Goal: Use online tool/utility: Utilize a website feature to perform a specific function

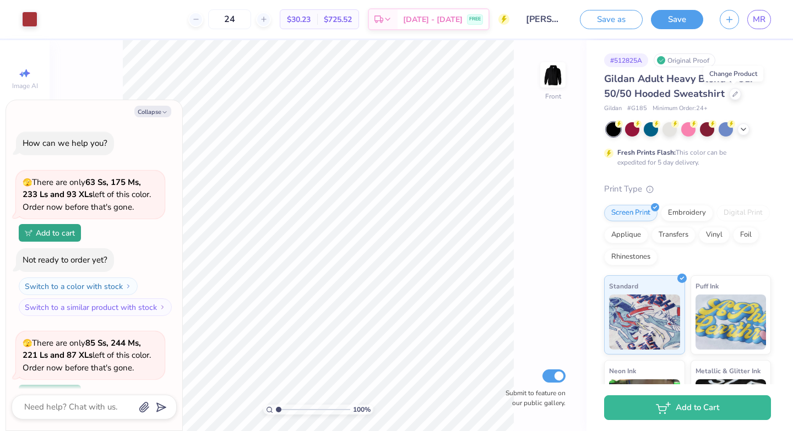
scroll to position [96, 0]
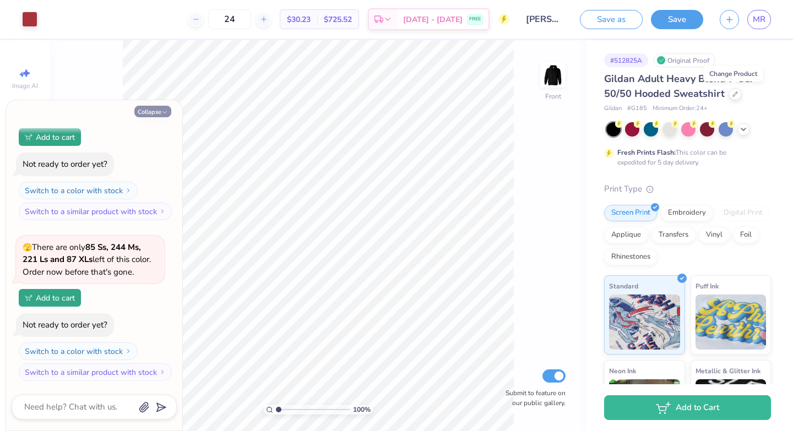
click at [153, 115] on button "Collapse" at bounding box center [152, 112] width 37 height 12
type textarea "x"
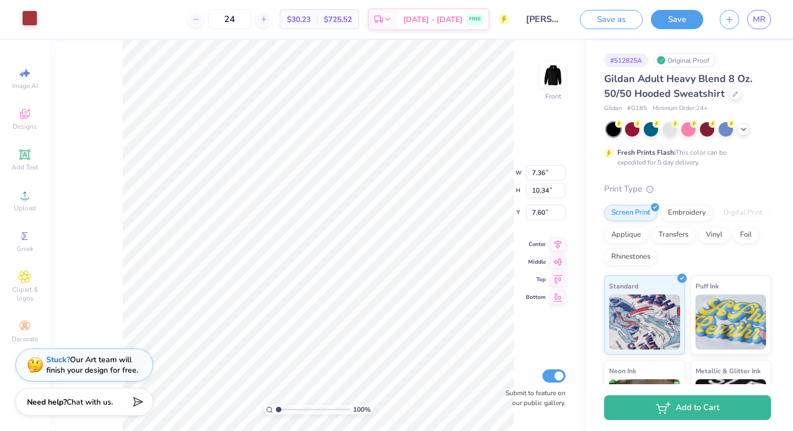
click at [29, 20] on div at bounding box center [29, 17] width 15 height 15
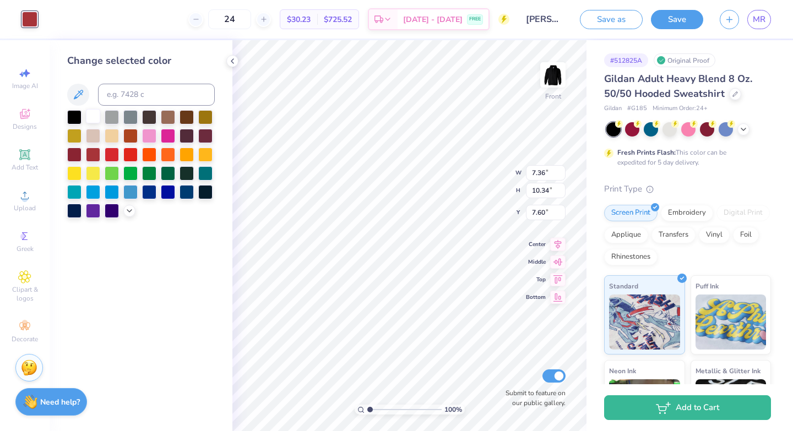
click at [92, 119] on div at bounding box center [93, 116] width 14 height 14
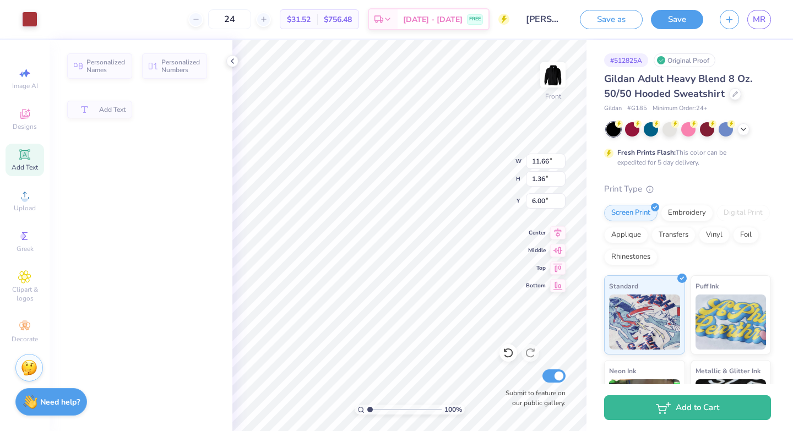
type input "11.66"
type input "1.36"
type input "6.00"
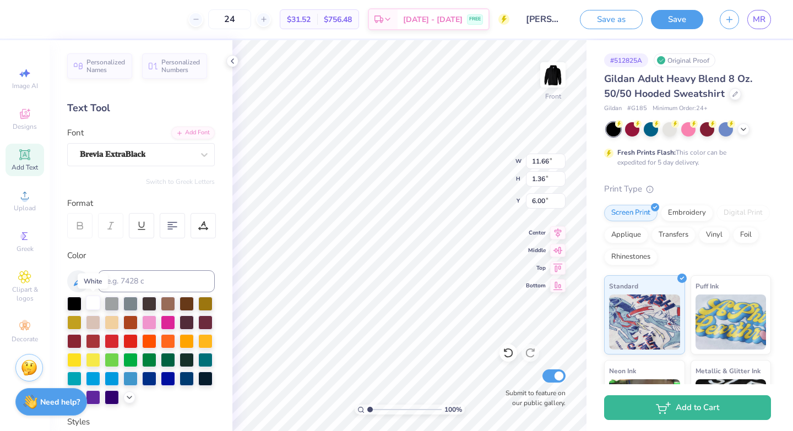
click at [86, 302] on div at bounding box center [93, 303] width 14 height 14
type input "11.62"
type input "1.33"
type input "6.14"
type input "5.36"
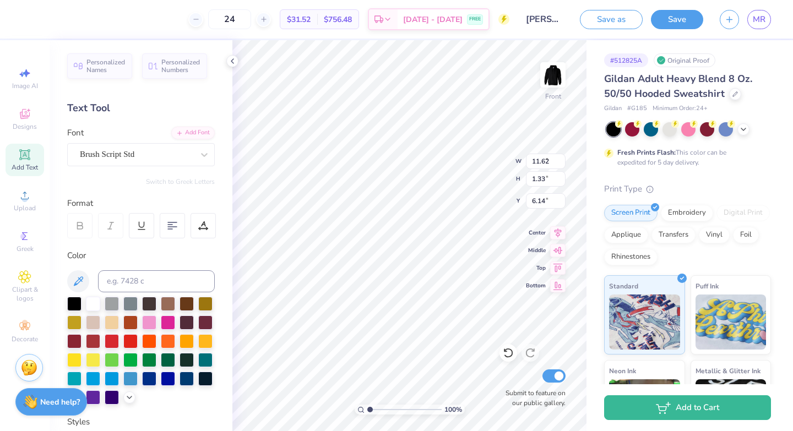
type input "1.06"
type input "9.20"
click at [95, 299] on div at bounding box center [93, 303] width 14 height 14
type input "5.33"
type input "1.03"
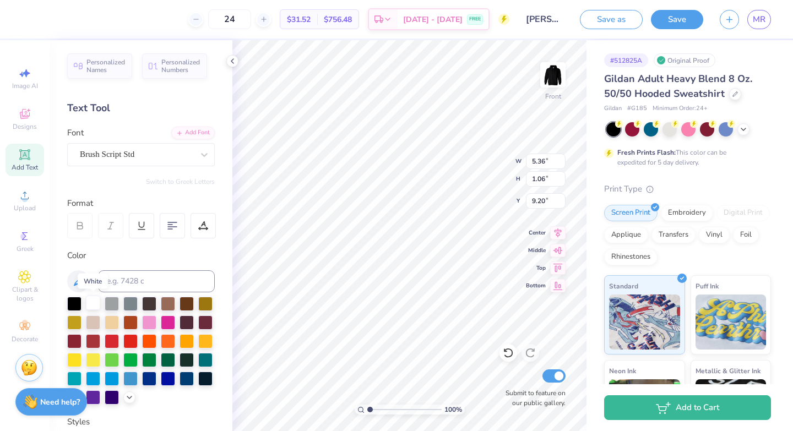
type input "9.23"
type input "5.55"
type input "0.97"
type input "8.26"
click at [92, 306] on div at bounding box center [93, 303] width 14 height 14
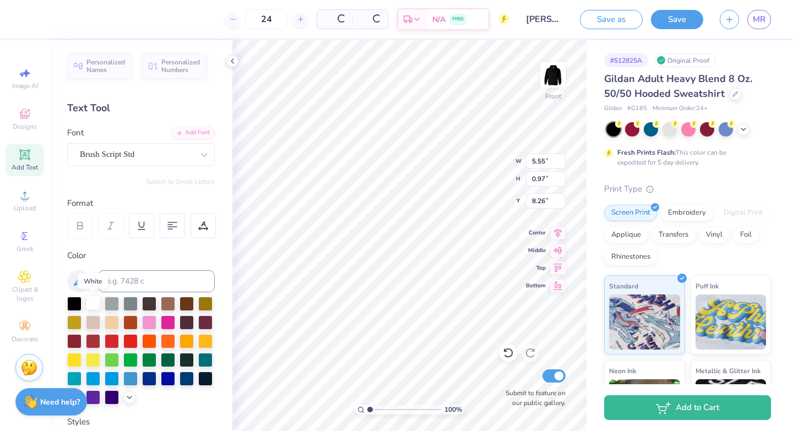
type input "5.59"
type input "0.95"
type input "8.33"
click at [28, 157] on icon at bounding box center [24, 154] width 10 height 10
click at [181, 165] on div "Super Dream" at bounding box center [141, 154] width 148 height 23
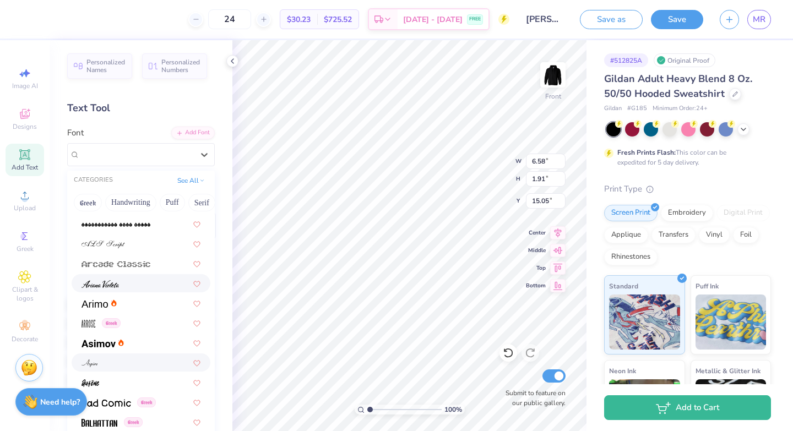
scroll to position [361, 0]
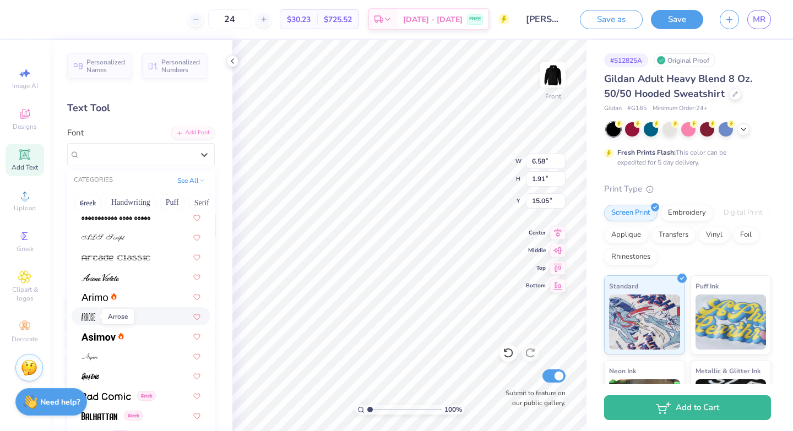
click at [89, 320] on img at bounding box center [88, 317] width 14 height 8
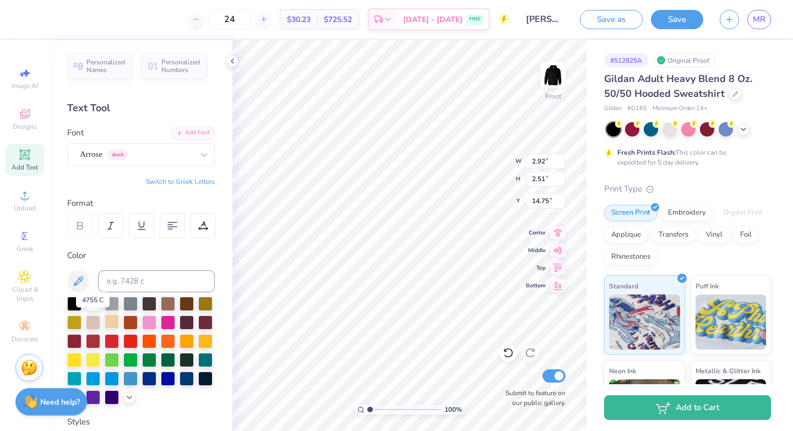
type input "2.92"
type input "2.51"
type input "14.75"
click at [21, 165] on span "Add Text" at bounding box center [25, 167] width 26 height 9
click at [178, 152] on div "Super Dream" at bounding box center [137, 154] width 116 height 17
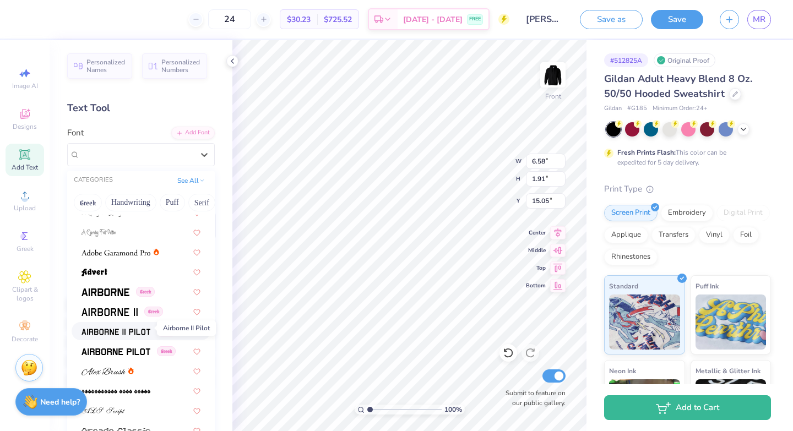
scroll to position [361, 0]
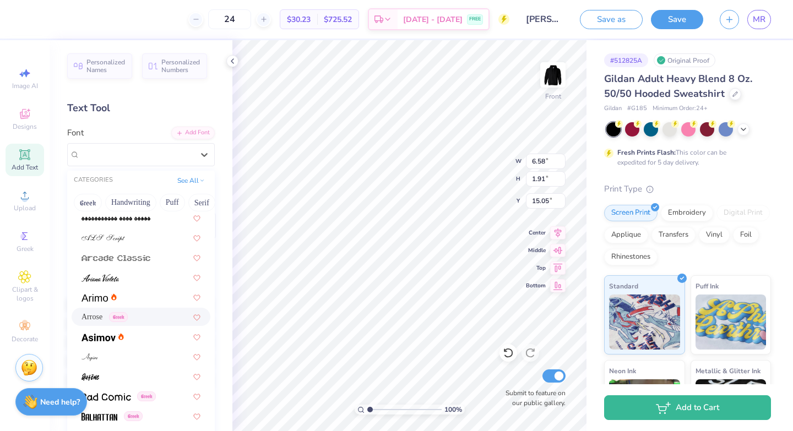
click at [137, 318] on div "Arrose Greek" at bounding box center [140, 317] width 119 height 12
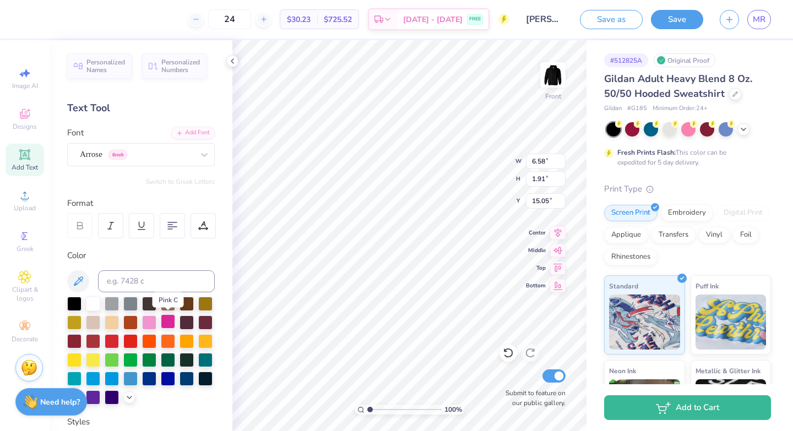
scroll to position [0, 0]
type textarea "T"
type textarea "2010"
type input "2.92"
type input "2.51"
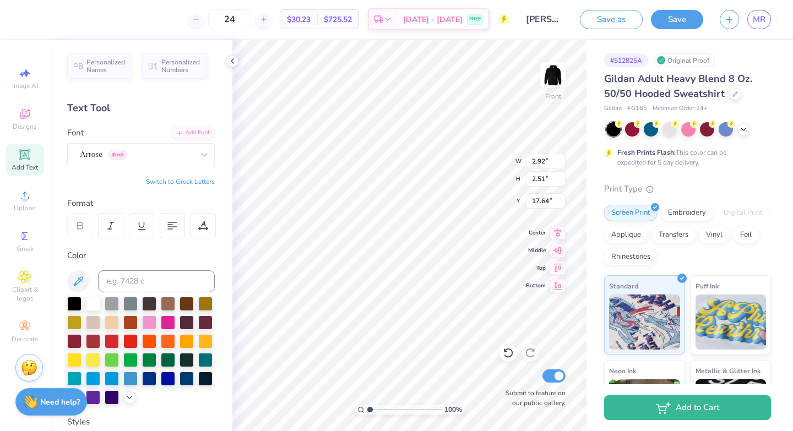
type input "17.64"
type input "1.34"
type input "1.15"
type input "16.00"
click at [408, 249] on li "Duplicate" at bounding box center [422, 245] width 86 height 21
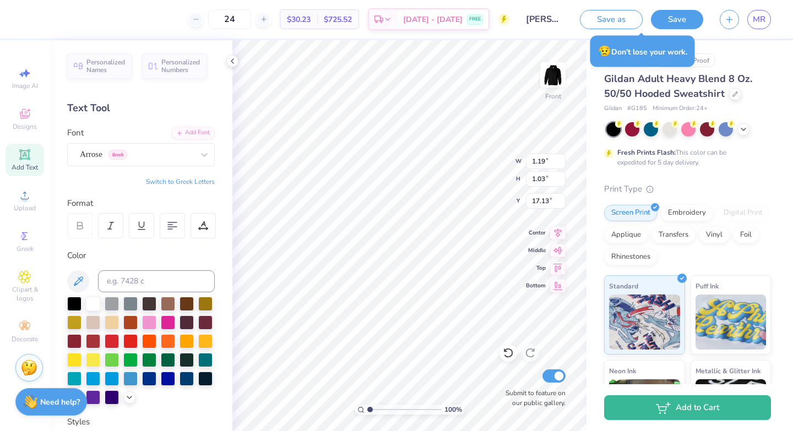
type input "14.97"
type input "7.36"
type input "10.34"
click at [514, 352] on div at bounding box center [508, 353] width 18 height 18
type input "7.60"
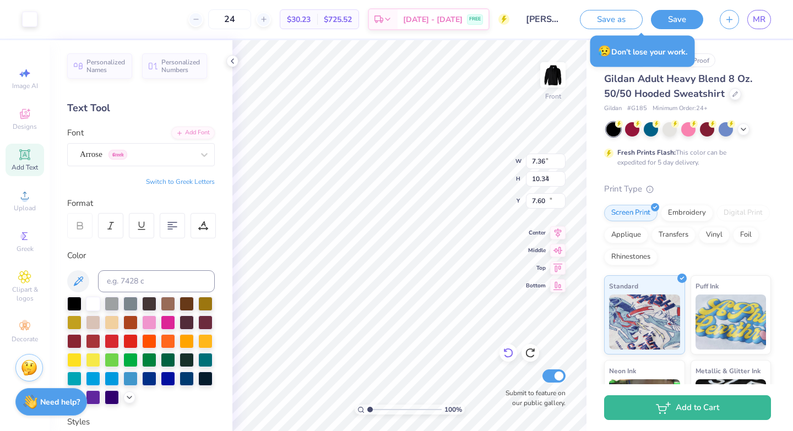
type input "1.19"
type input "1.03"
type input "14.71"
